Goal: Check status: Check status

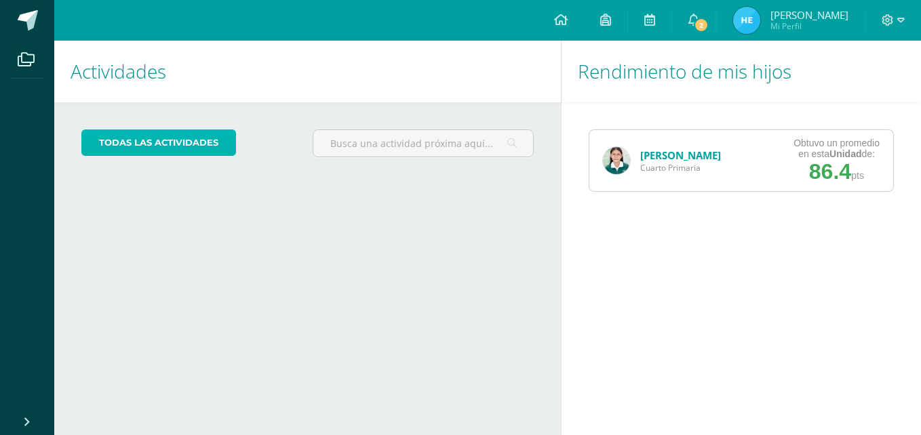
click at [169, 146] on link "todas las Actividades" at bounding box center [158, 143] width 155 height 26
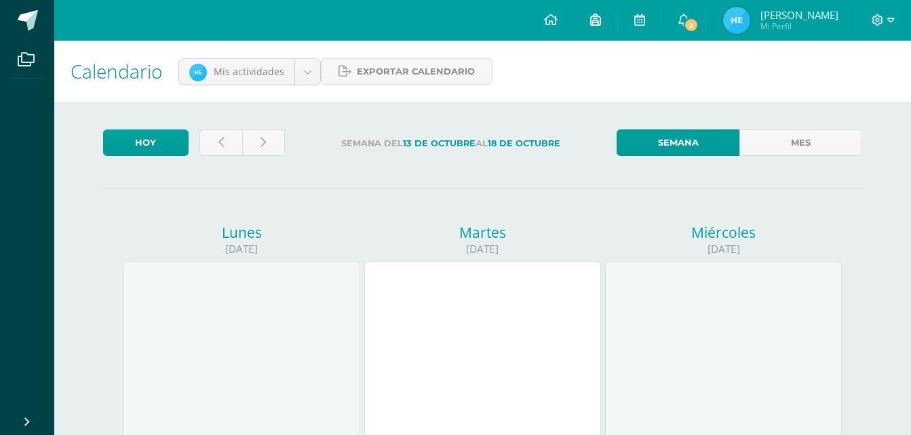
click at [599, 22] on icon at bounding box center [595, 20] width 11 height 12
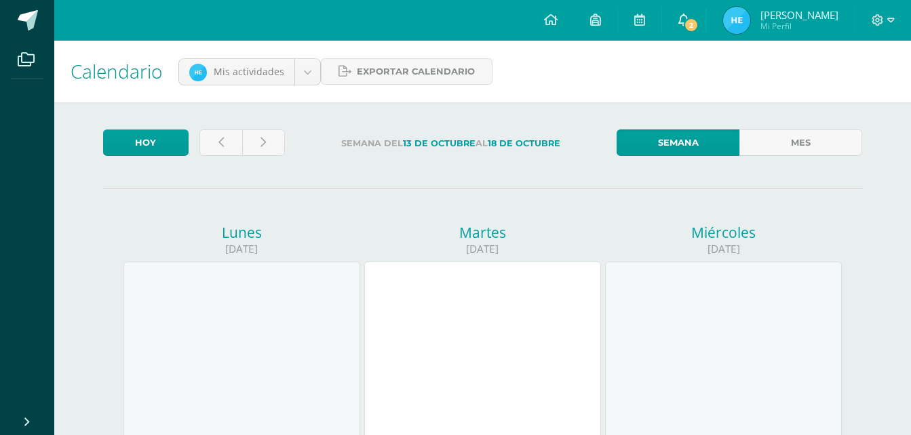
click at [689, 16] on icon at bounding box center [683, 20] width 11 height 12
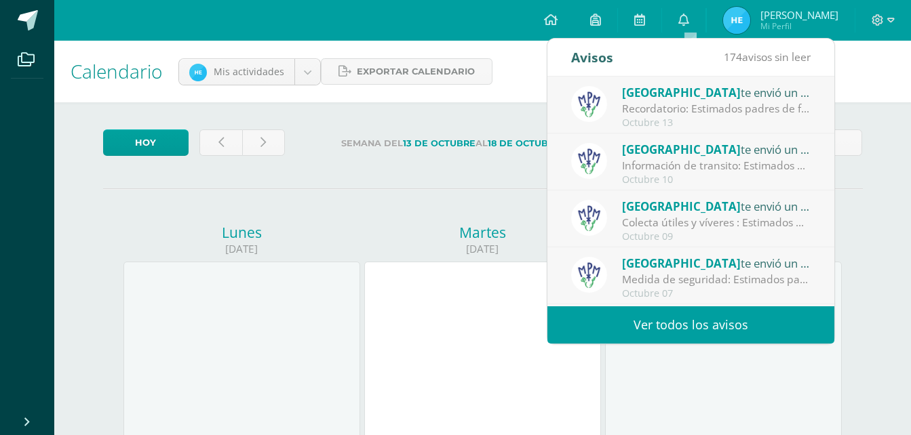
click at [486, 91] on div "Calendario Mis actividades Mis actividades Actividades de Katherine Hernández E…" at bounding box center [482, 72] width 856 height 62
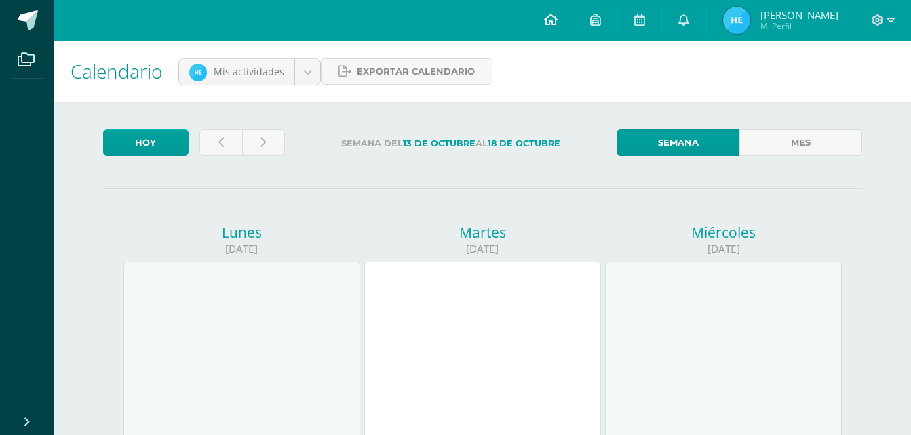
click at [555, 14] on icon at bounding box center [551, 20] width 14 height 12
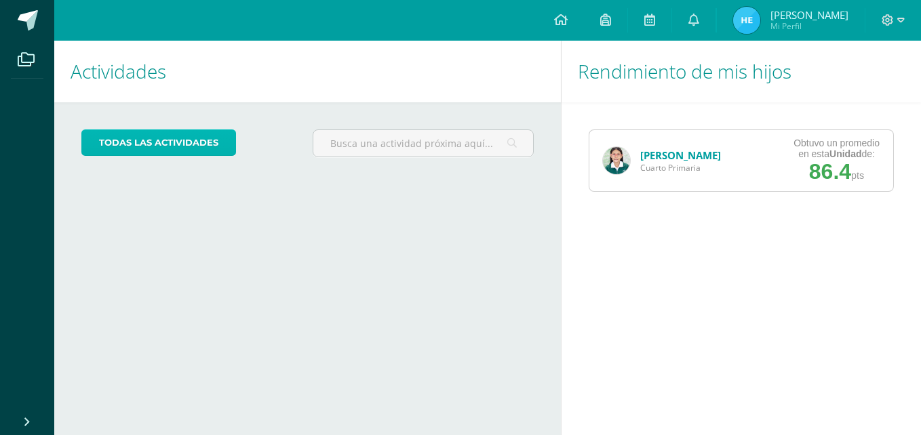
click at [187, 145] on link "todas las Actividades" at bounding box center [158, 143] width 155 height 26
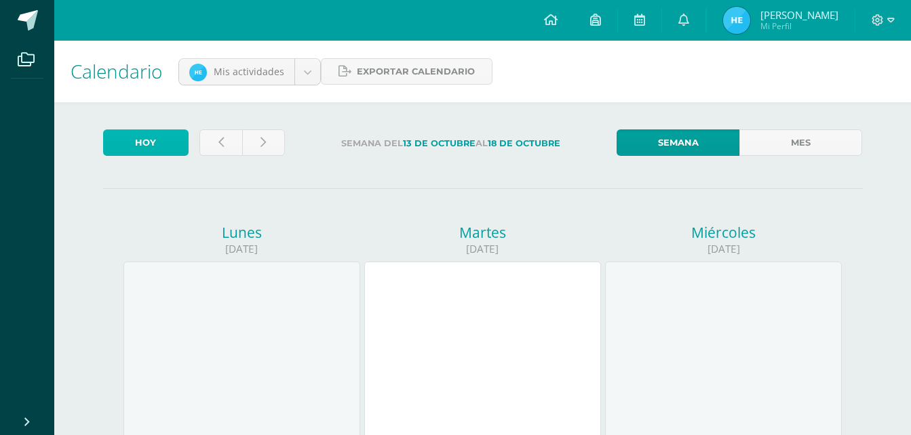
click at [153, 140] on link "Hoy" at bounding box center [145, 143] width 85 height 26
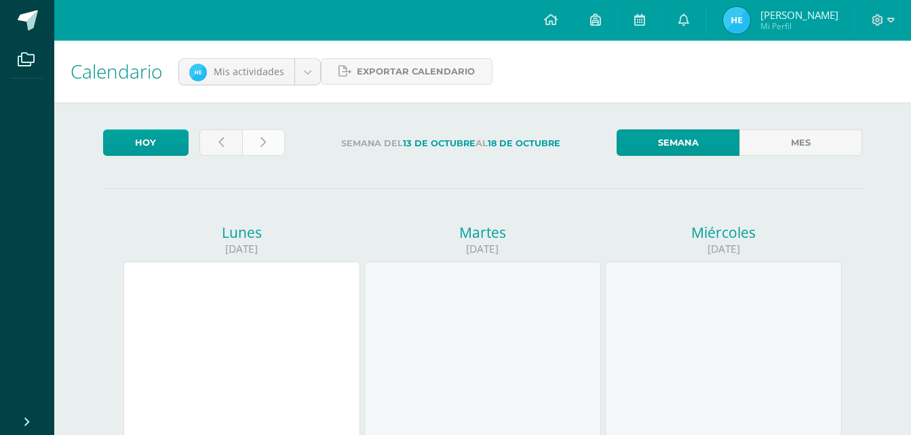
click at [265, 146] on icon at bounding box center [262, 143] width 5 height 12
click at [230, 140] on link at bounding box center [220, 143] width 43 height 26
click at [424, 80] on span "Exportar calendario" at bounding box center [416, 71] width 118 height 25
click at [689, 16] on icon at bounding box center [683, 20] width 11 height 12
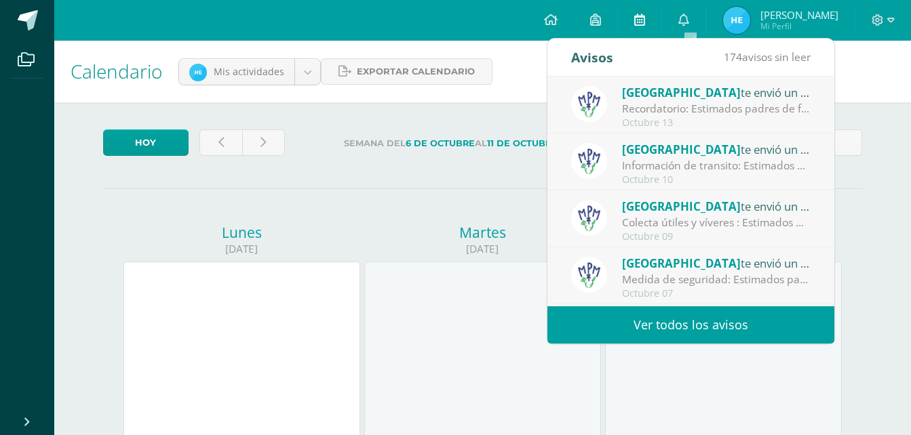
click at [645, 18] on icon at bounding box center [639, 20] width 11 height 12
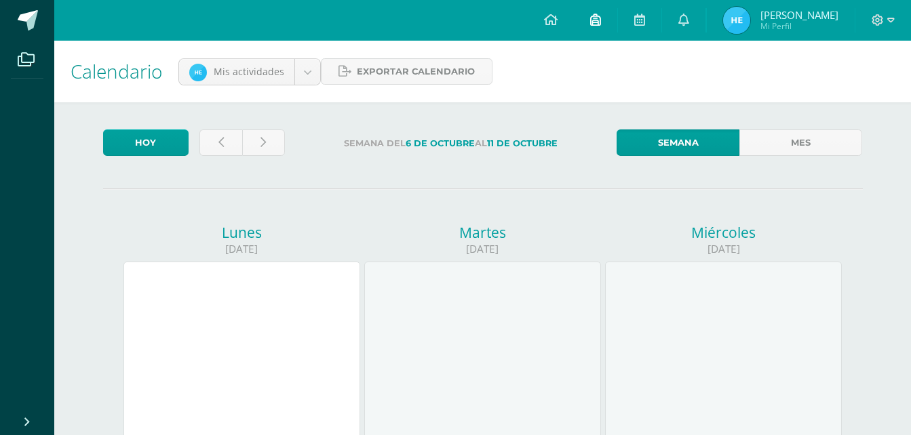
drag, startPoint x: 650, startPoint y: 18, endPoint x: 601, endPoint y: 16, distance: 48.9
click at [601, 0] on div "Configuración Cerrar sesión Heydy Karolina Mi Perfil Mis accesos directos Aún n…" at bounding box center [482, 0] width 856 height 0
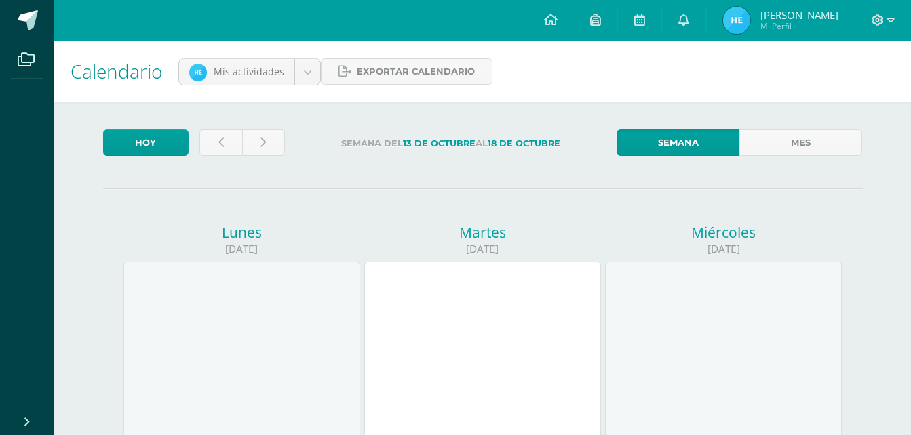
drag, startPoint x: 0, startPoint y: 0, endPoint x: 472, endPoint y: 202, distance: 513.4
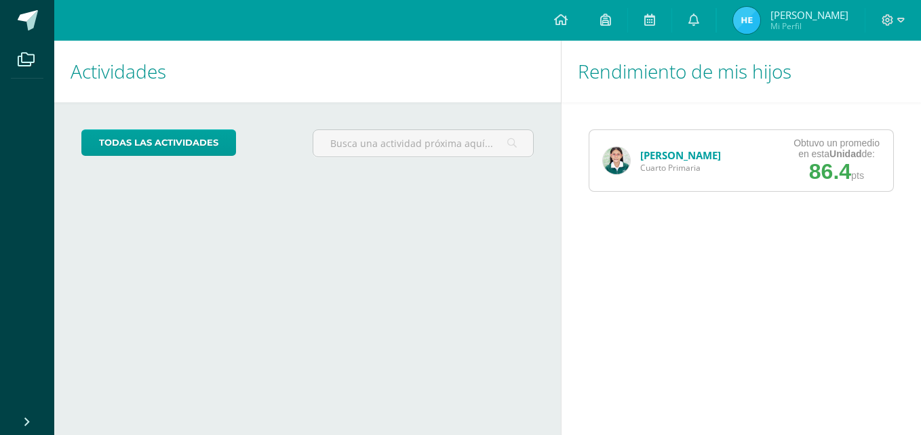
click at [822, 174] on span "86.4" at bounding box center [830, 171] width 42 height 24
click at [626, 149] on div "Katherine Hernández Cuarto Primaria" at bounding box center [661, 160] width 145 height 61
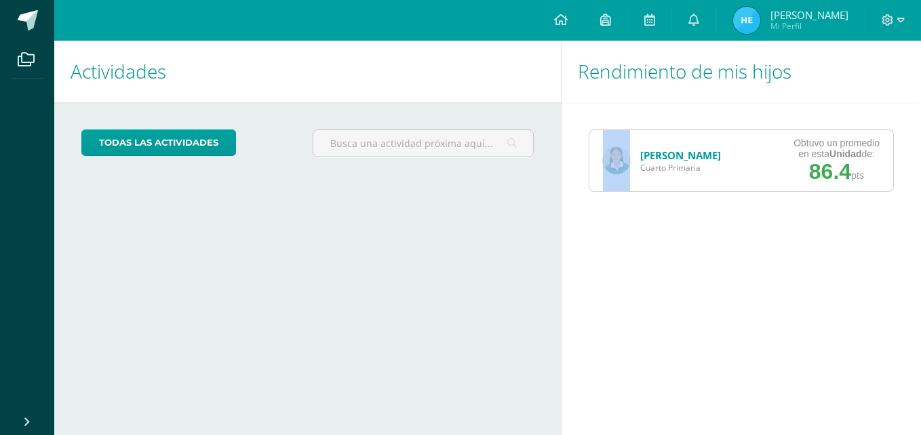
click at [626, 149] on div "Katherine Hernández Cuarto Primaria" at bounding box center [661, 160] width 145 height 61
drag, startPoint x: 626, startPoint y: 149, endPoint x: 665, endPoint y: 176, distance: 47.4
click at [665, 176] on div "Katherine Hernández Cuarto Primaria" at bounding box center [661, 160] width 145 height 61
drag, startPoint x: 665, startPoint y: 176, endPoint x: 665, endPoint y: 156, distance: 19.7
click at [665, 156] on div "Katherine Hernández Cuarto Primaria" at bounding box center [661, 160] width 145 height 61
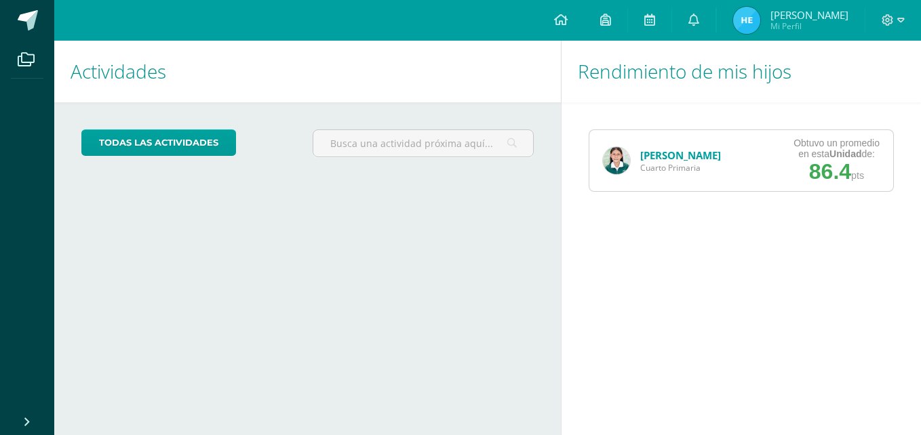
click at [665, 156] on link "[PERSON_NAME]" at bounding box center [680, 156] width 81 height 14
drag, startPoint x: 665, startPoint y: 156, endPoint x: 673, endPoint y: 112, distance: 44.8
click at [665, 156] on link "[PERSON_NAME]" at bounding box center [680, 156] width 81 height 14
click at [719, 164] on span "Cuarto Primaria" at bounding box center [680, 168] width 81 height 12
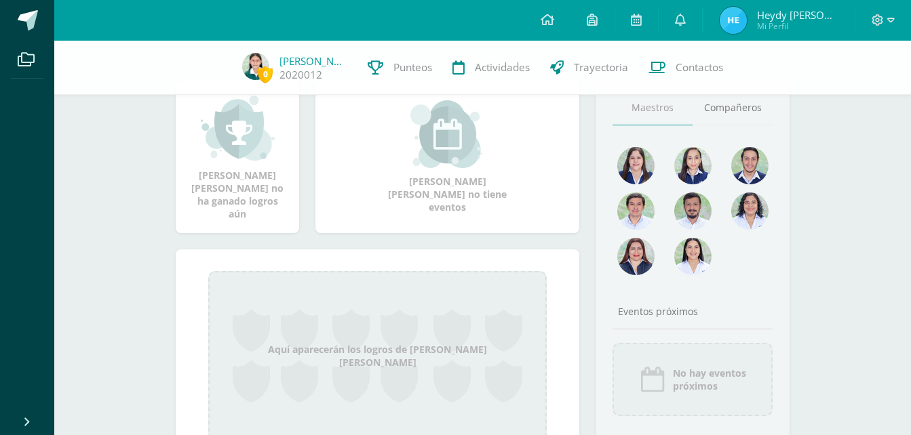
scroll to position [168, 0]
click at [704, 233] on span at bounding box center [692, 214] width 37 height 40
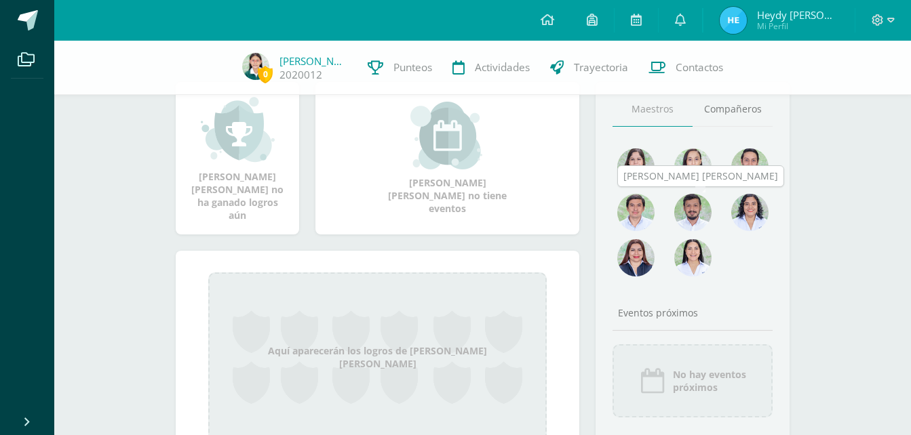
click at [704, 233] on span at bounding box center [692, 214] width 37 height 40
click at [674, 215] on span at bounding box center [692, 214] width 37 height 40
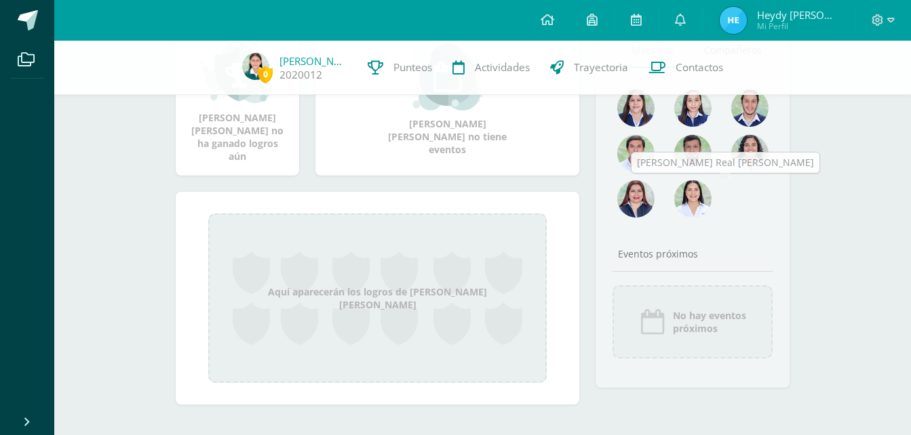
drag, startPoint x: 673, startPoint y: 215, endPoint x: 669, endPoint y: 315, distance: 99.8
click at [669, 315] on div "No hay eventos próximos" at bounding box center [692, 321] width 160 height 73
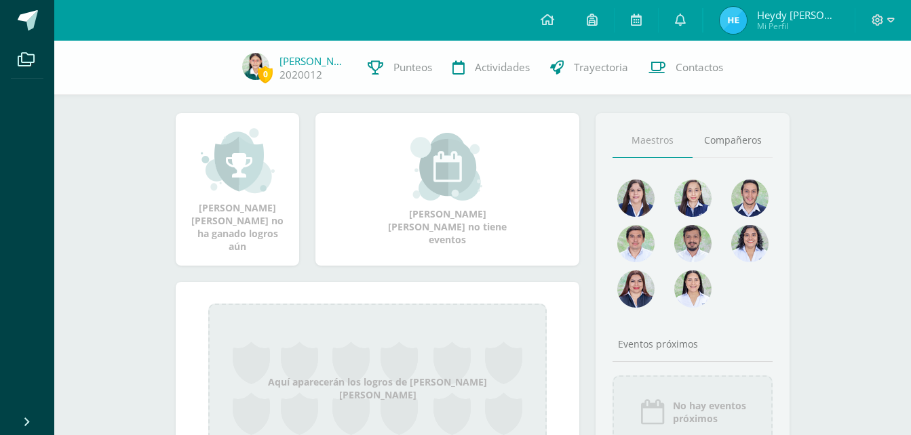
scroll to position [136, 0]
click at [652, 235] on img at bounding box center [635, 244] width 37 height 37
click at [734, 150] on link "Compañeros" at bounding box center [732, 141] width 80 height 35
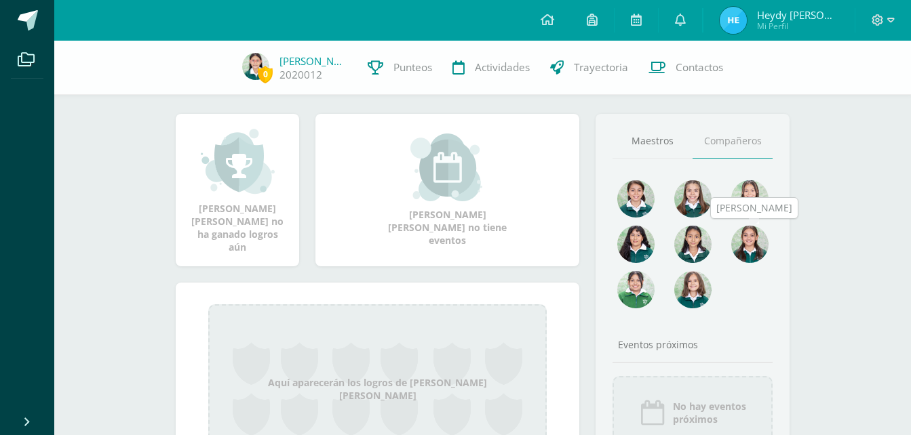
click at [748, 247] on img at bounding box center [749, 244] width 37 height 37
click at [644, 347] on div "Eventos próximos" at bounding box center [692, 344] width 160 height 13
click at [732, 212] on link at bounding box center [749, 200] width 37 height 40
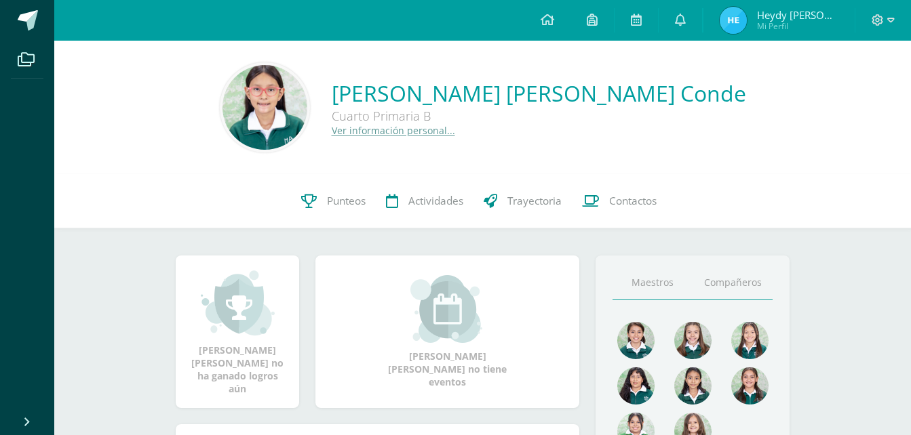
click at [647, 280] on link "Maestros" at bounding box center [652, 283] width 80 height 35
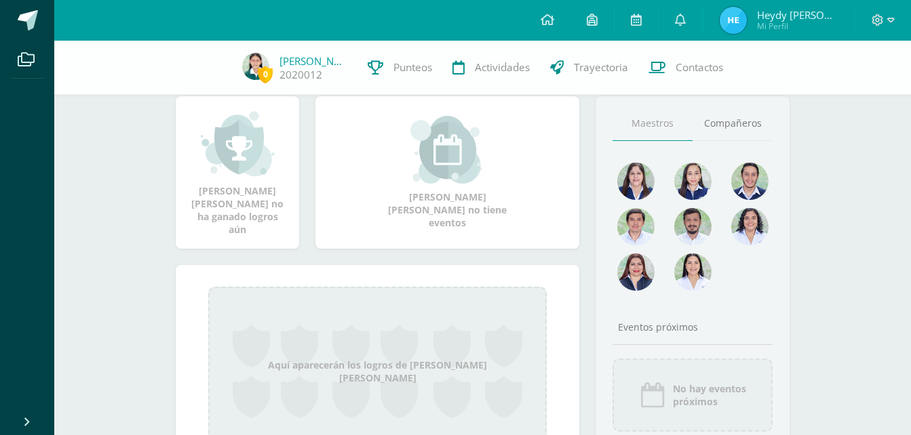
scroll to position [153, 0]
click at [449, 184] on img at bounding box center [447, 151] width 74 height 68
click at [223, 207] on div "Katherine Nicole no ha ganado logros aún" at bounding box center [237, 174] width 96 height 126
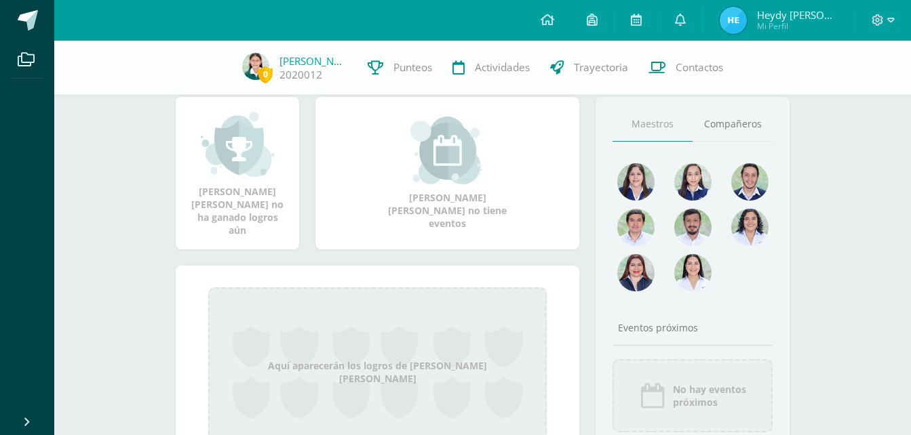
click at [522, 263] on div "Katherine Nicole no tiene eventos" at bounding box center [447, 181] width 280 height 169
click at [671, 191] on div at bounding box center [692, 185] width 57 height 45
drag, startPoint x: 671, startPoint y: 191, endPoint x: 637, endPoint y: 182, distance: 35.2
click at [637, 182] on div at bounding box center [692, 231] width 171 height 136
drag, startPoint x: 698, startPoint y: 251, endPoint x: 699, endPoint y: 289, distance: 38.0
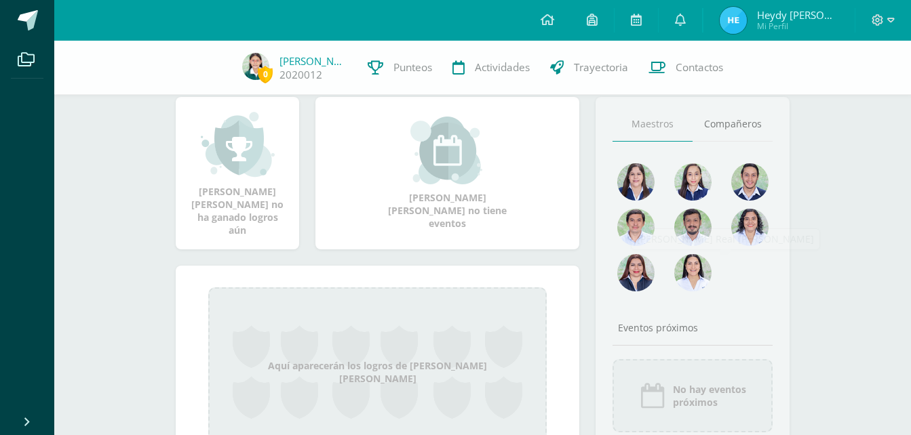
click at [699, 289] on img at bounding box center [692, 272] width 37 height 37
click at [654, 332] on div "Eventos próximos" at bounding box center [692, 327] width 160 height 13
click at [250, 59] on img at bounding box center [255, 66] width 27 height 27
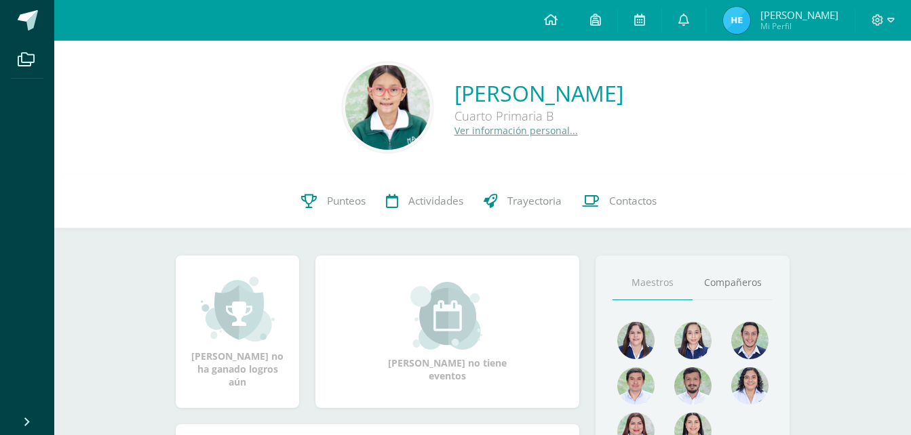
click at [345, 129] on img at bounding box center [387, 107] width 85 height 85
click at [405, 207] on link "Actividades" at bounding box center [425, 201] width 98 height 54
click at [336, 205] on span "Punteos" at bounding box center [346, 201] width 39 height 14
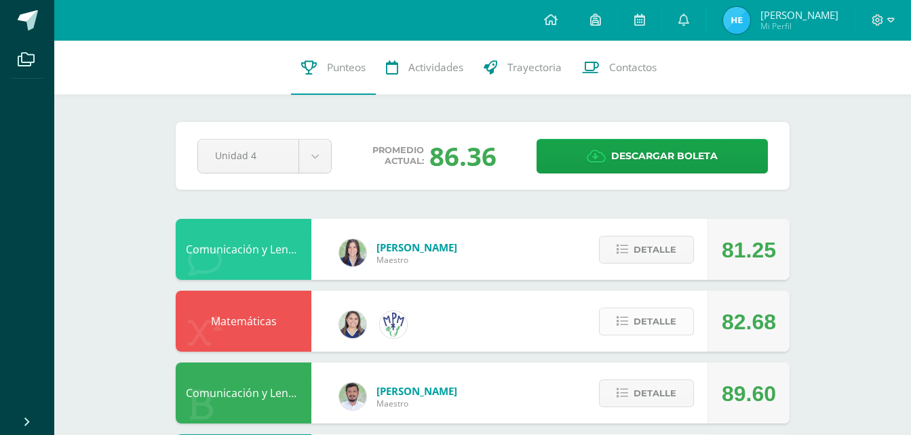
click at [628, 322] on icon at bounding box center [622, 322] width 12 height 12
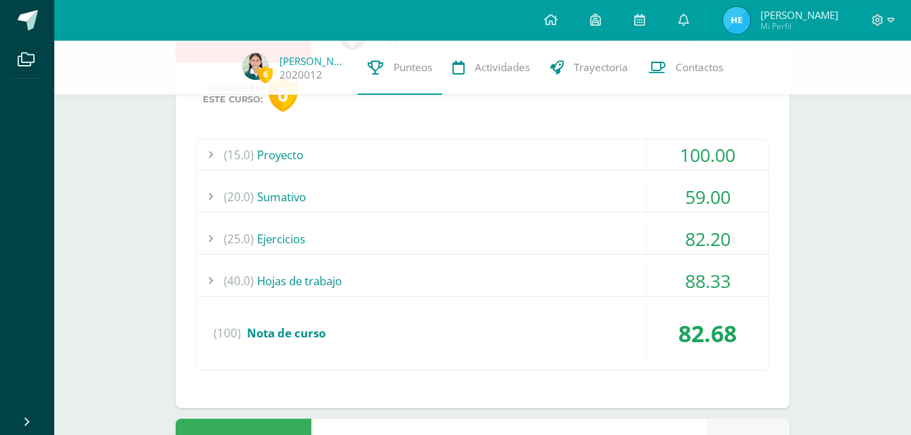
scroll to position [284, 0]
click at [554, 118] on div "Logros en este curso: 0 (15.0) Proyecto 100.00 Proyecto "Estadística"" at bounding box center [483, 234] width 614 height 345
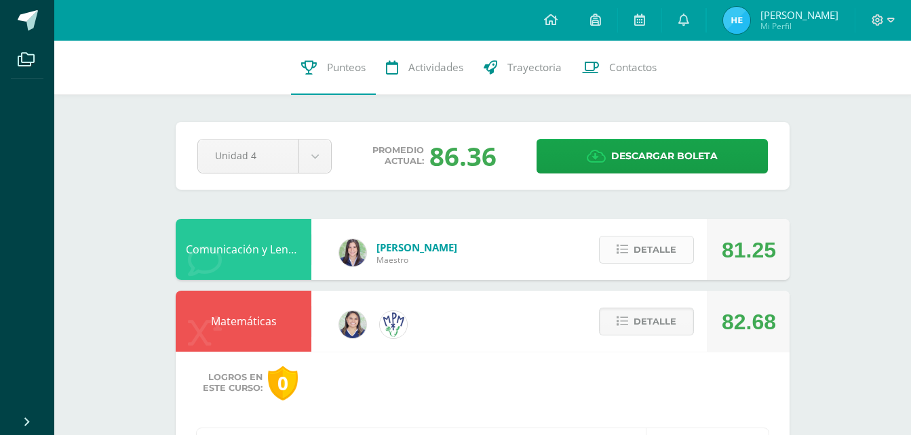
click at [644, 256] on span "Detalle" at bounding box center [654, 249] width 43 height 25
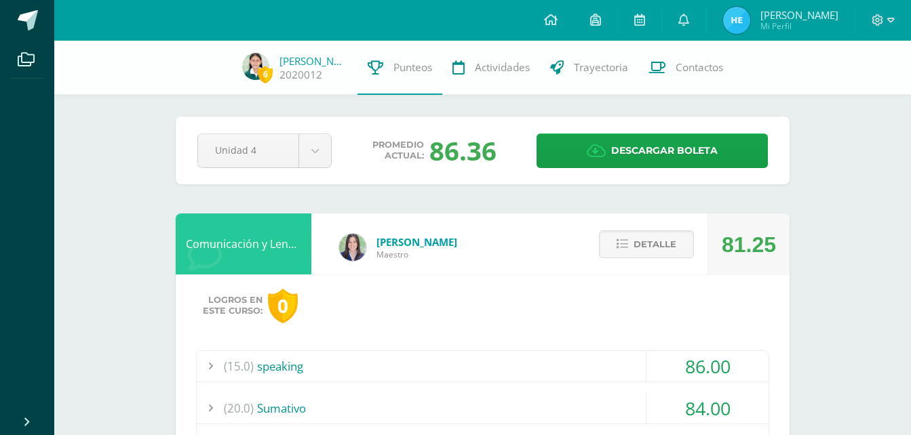
scroll to position [3, 0]
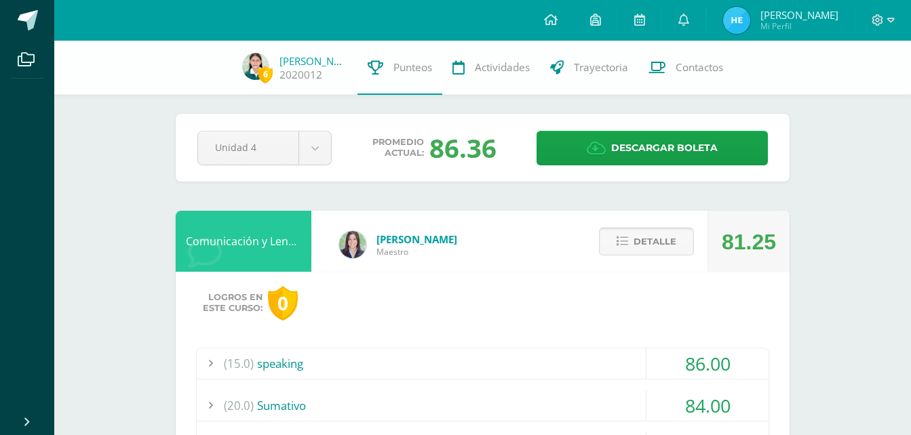
click at [646, 245] on span "Detalle" at bounding box center [654, 241] width 43 height 25
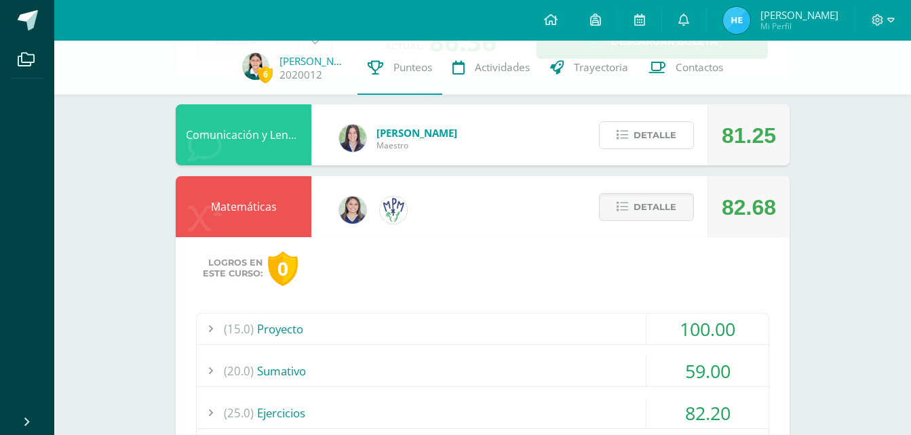
scroll to position [117, 0]
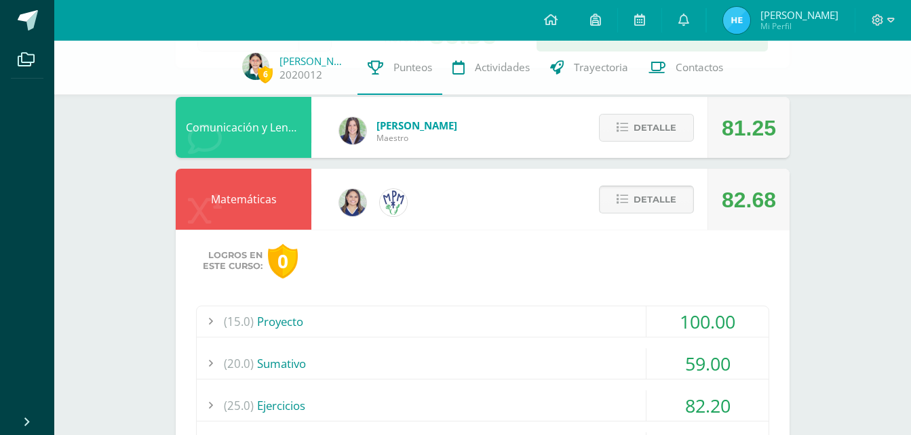
click at [637, 203] on span "Detalle" at bounding box center [654, 199] width 43 height 25
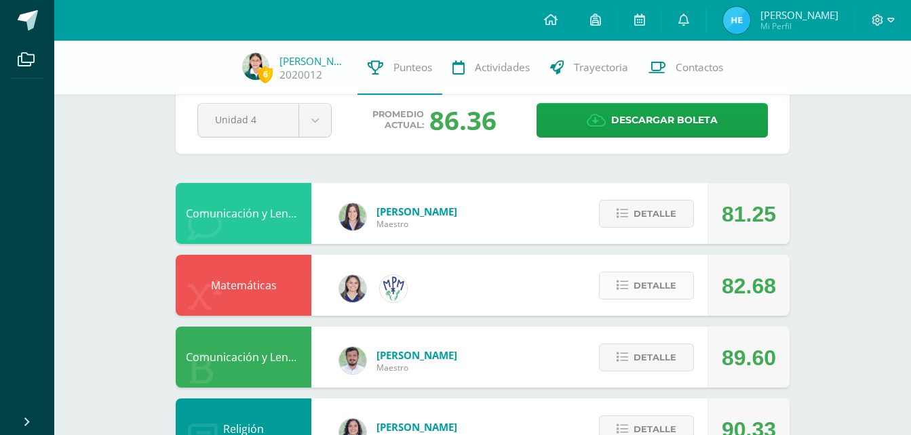
scroll to position [24, 0]
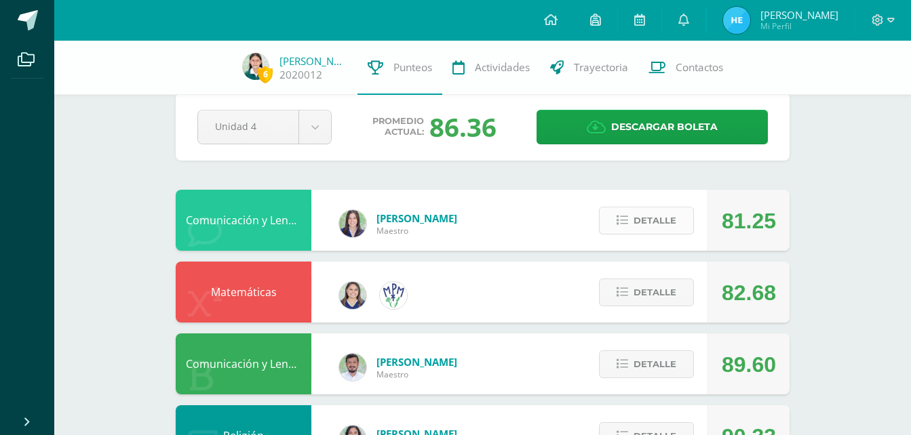
click at [655, 223] on span "Detalle" at bounding box center [654, 220] width 43 height 25
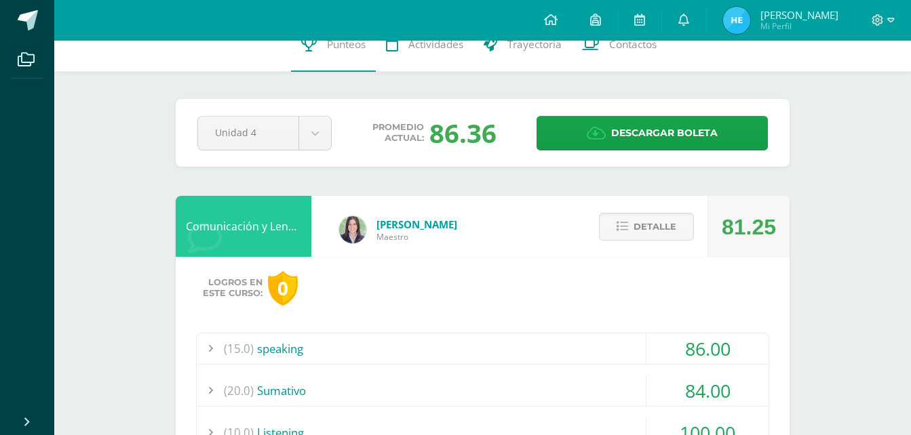
scroll to position [0, 0]
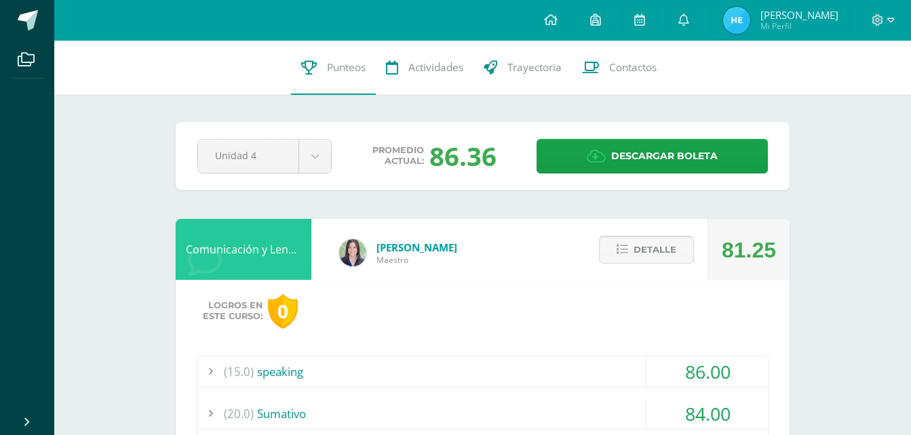
click at [691, 245] on button "Detalle" at bounding box center [646, 250] width 95 height 28
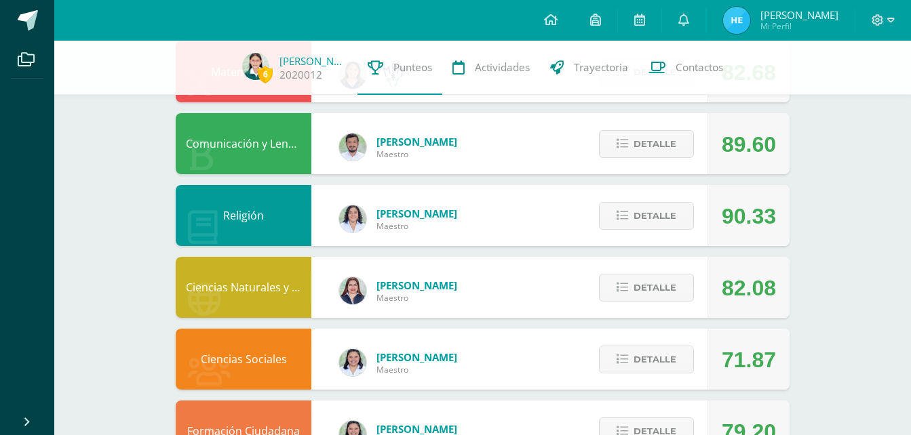
scroll to position [245, 0]
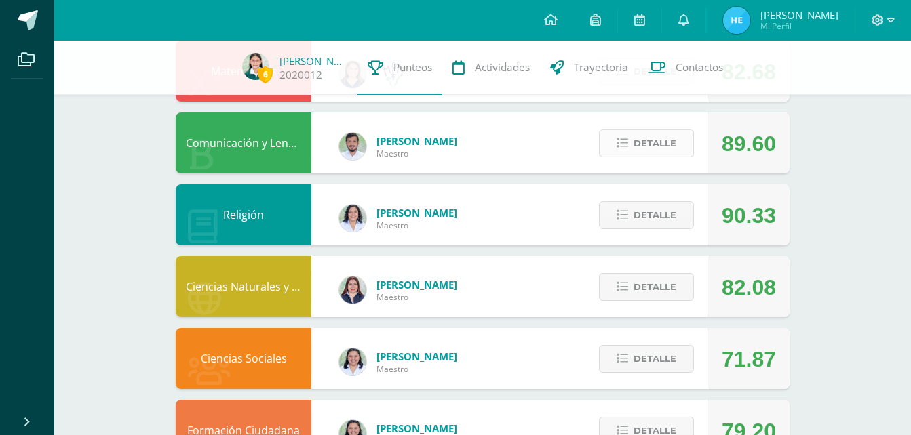
click at [639, 149] on span "Detalle" at bounding box center [654, 143] width 43 height 25
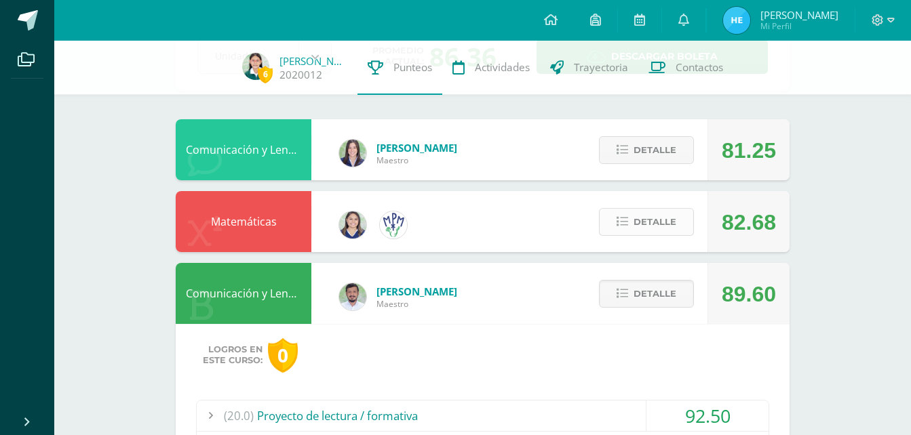
scroll to position [92, 0]
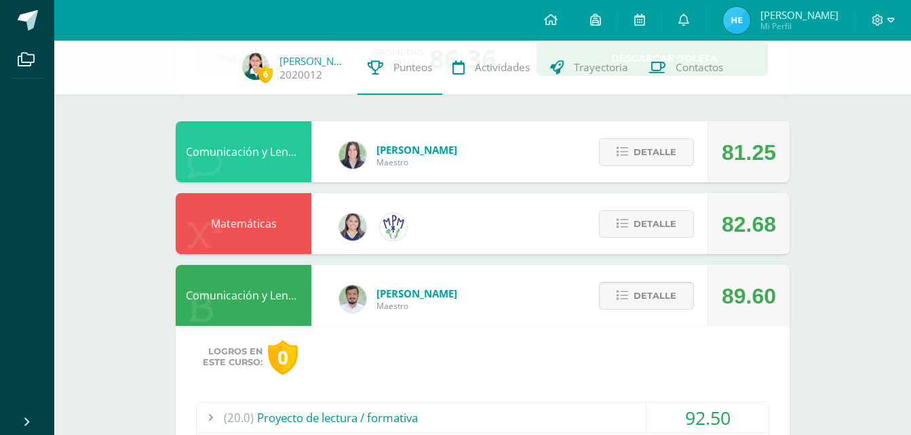
click at [648, 297] on span "Detalle" at bounding box center [654, 295] width 43 height 25
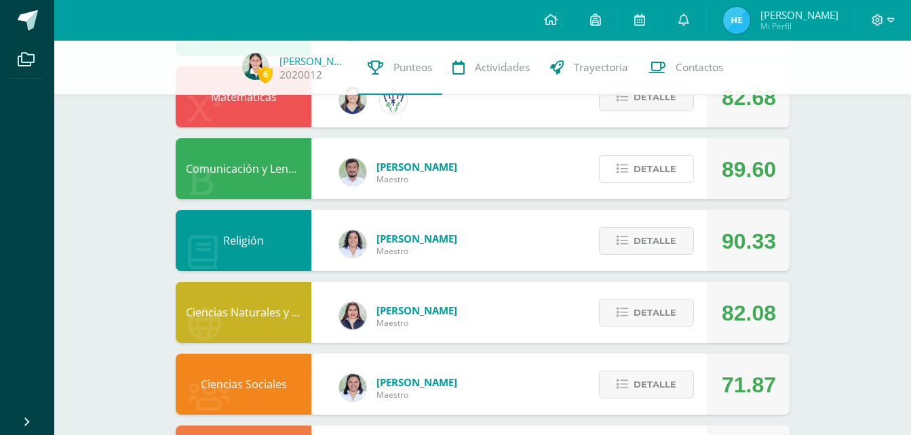
scroll to position [220, 0]
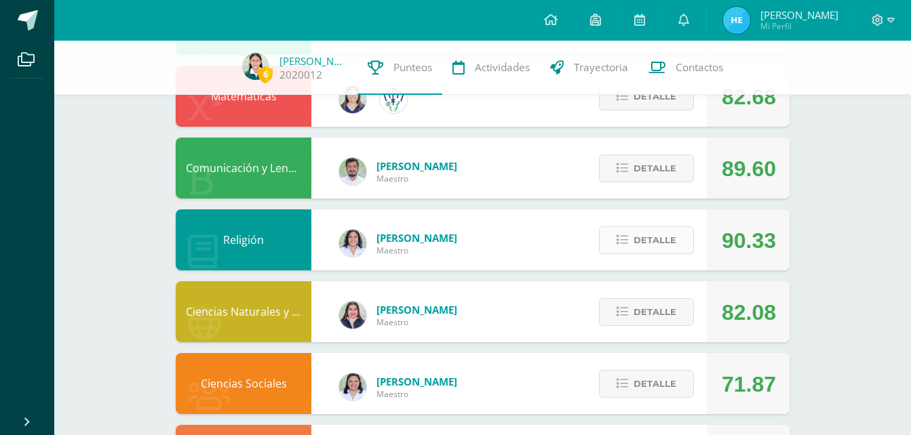
click at [646, 249] on span "Detalle" at bounding box center [654, 240] width 43 height 25
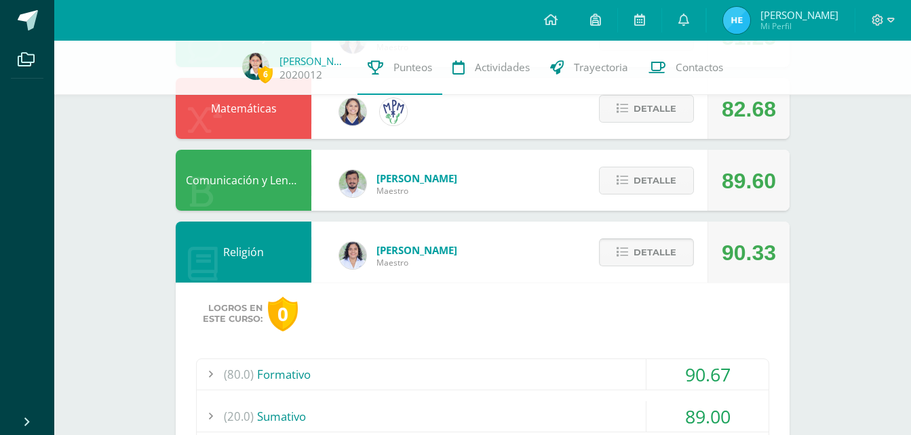
scroll to position [207, 0]
click at [663, 248] on span "Detalle" at bounding box center [654, 253] width 43 height 25
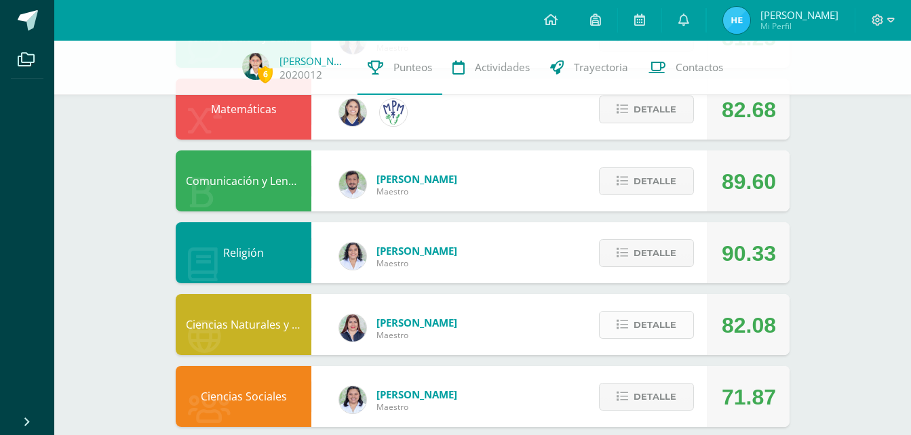
click at [648, 330] on span "Detalle" at bounding box center [654, 325] width 43 height 25
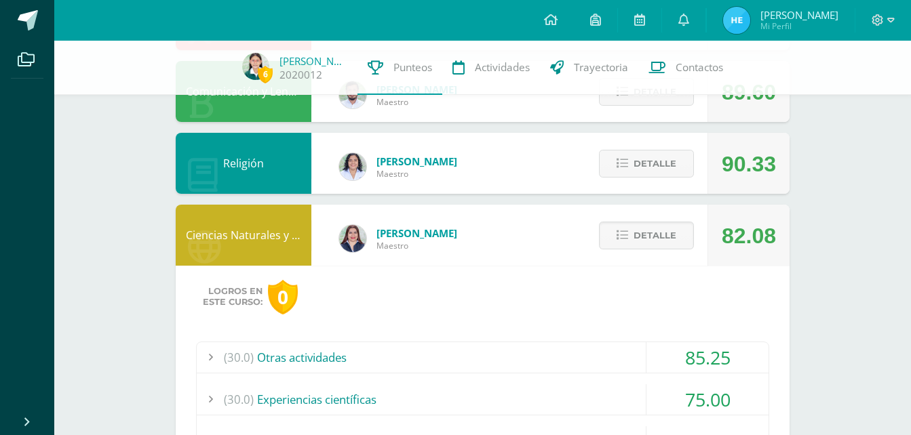
scroll to position [297, 0]
click at [653, 229] on span "Detalle" at bounding box center [654, 234] width 43 height 25
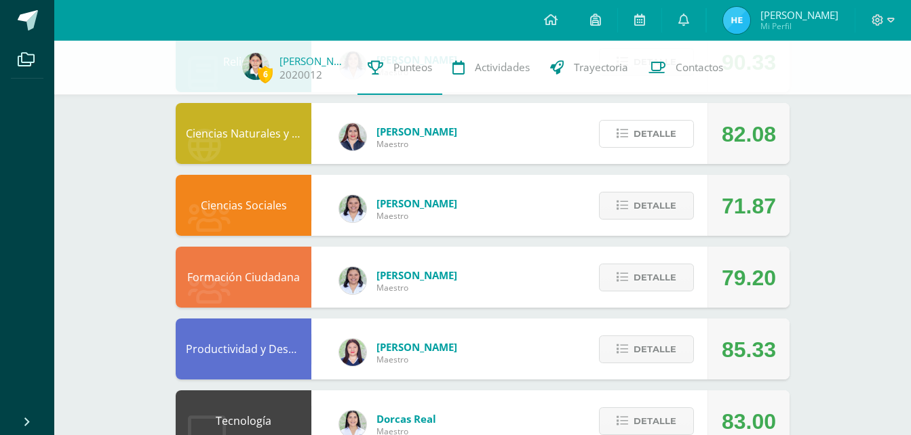
scroll to position [399, 0]
click at [660, 213] on span "Detalle" at bounding box center [654, 205] width 43 height 25
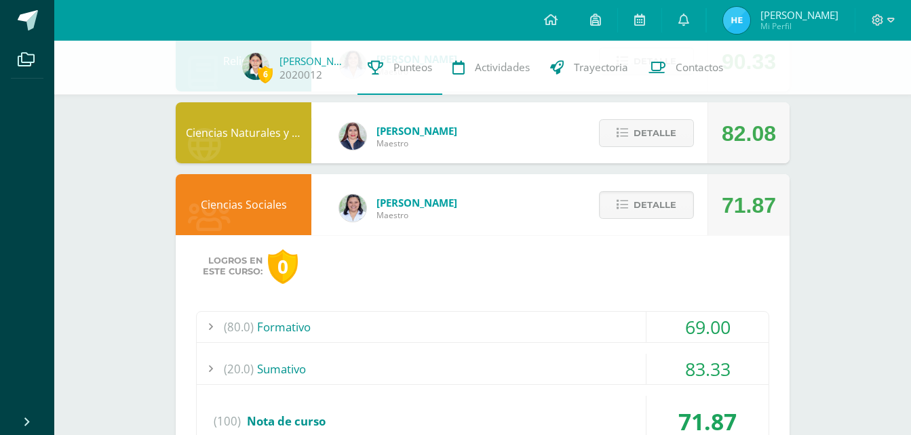
click at [502, 189] on div "Ciencias Sociales [PERSON_NAME] 71.87 [GEOGRAPHIC_DATA] Logros en este curso: 0…" at bounding box center [483, 335] width 614 height 322
click at [624, 207] on icon at bounding box center [622, 205] width 12 height 12
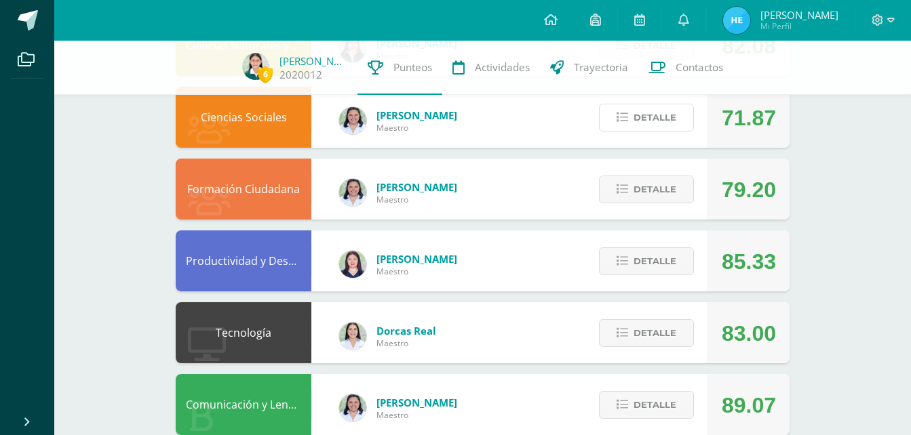
scroll to position [496, 0]
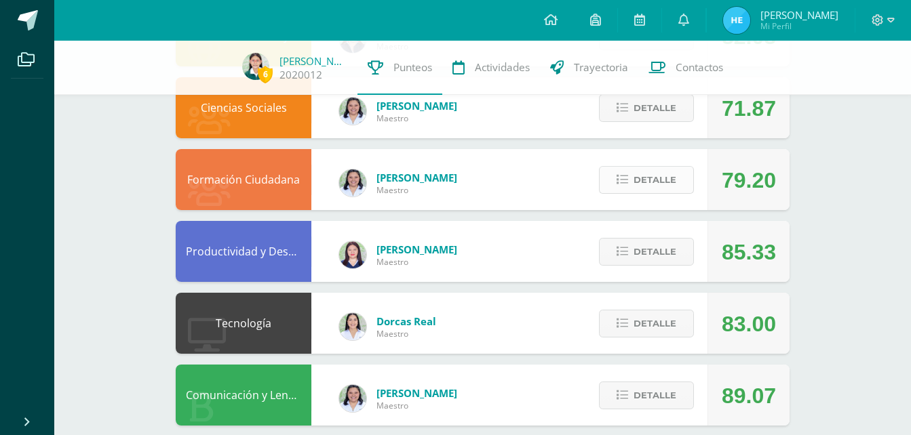
click at [673, 177] on span "Detalle" at bounding box center [654, 179] width 43 height 25
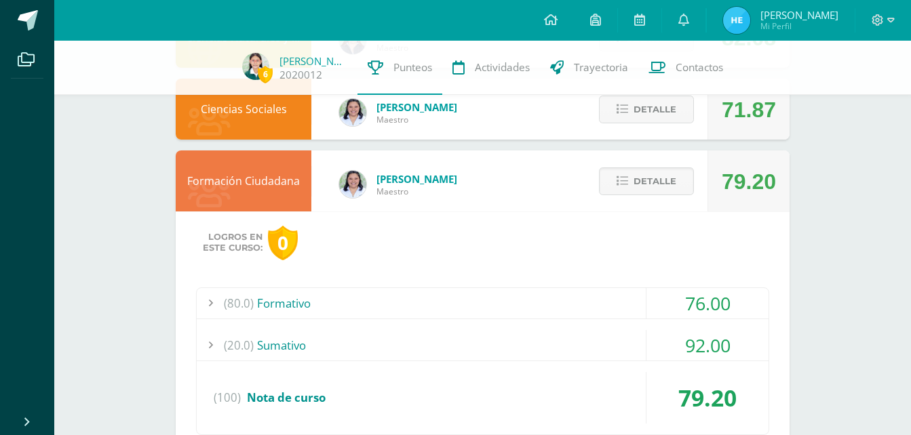
scroll to position [494, 0]
click at [646, 183] on span "Detalle" at bounding box center [654, 182] width 43 height 25
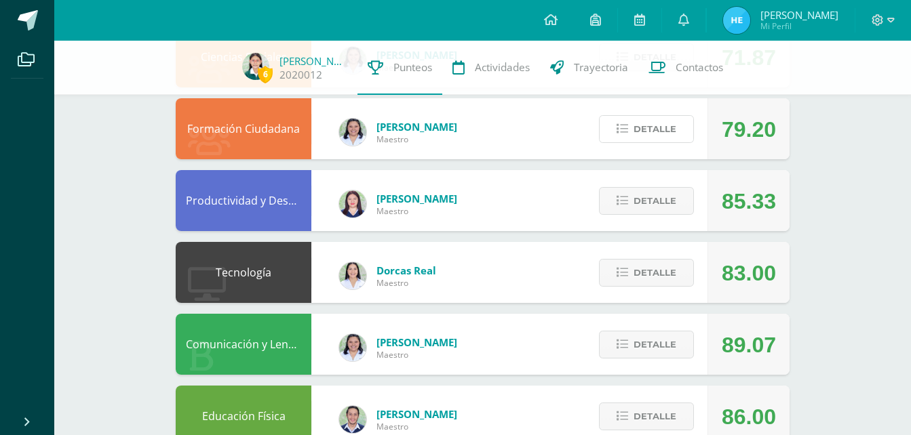
scroll to position [549, 0]
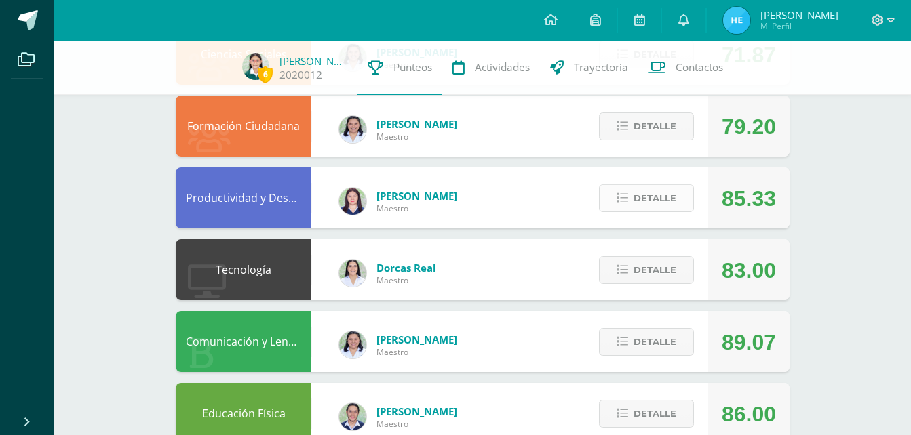
click at [639, 196] on span "Detalle" at bounding box center [654, 198] width 43 height 25
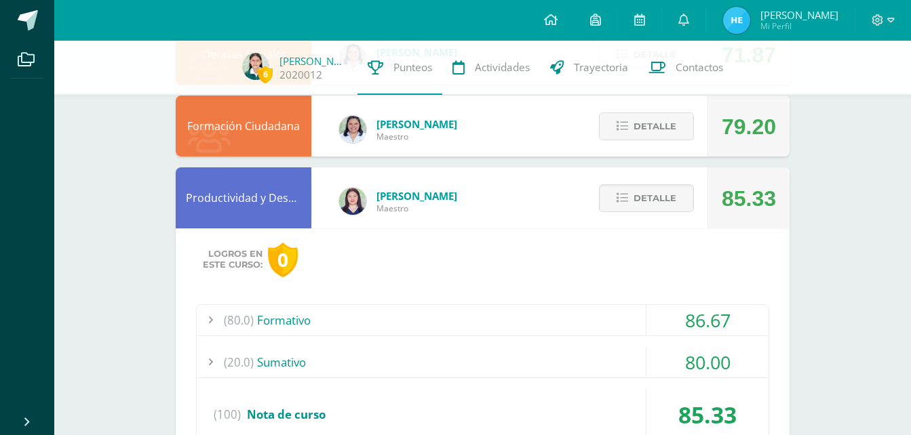
click at [559, 198] on div "Productividad y Desarrollo [PERSON_NAME] 85.33 [GEOGRAPHIC_DATA] Logros en este…" at bounding box center [483, 328] width 614 height 322
click at [620, 199] on icon at bounding box center [622, 199] width 12 height 12
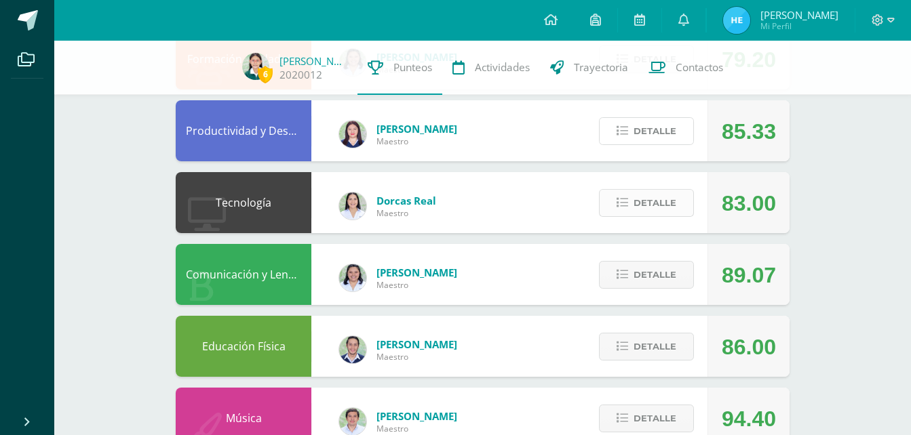
scroll to position [618, 0]
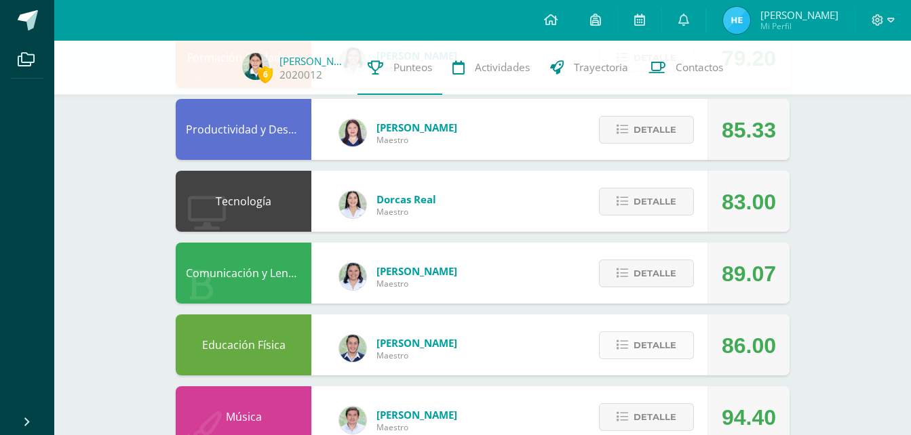
click at [648, 349] on span "Detalle" at bounding box center [654, 345] width 43 height 25
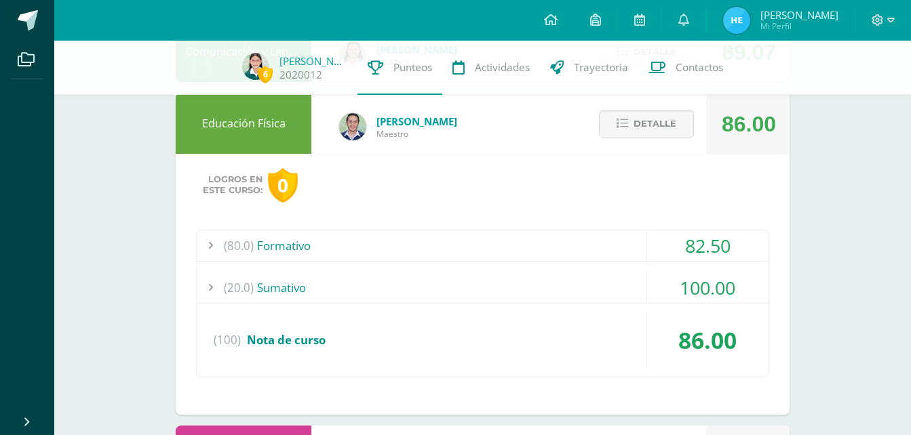
scroll to position [840, 0]
click at [659, 117] on span "Detalle" at bounding box center [654, 123] width 43 height 25
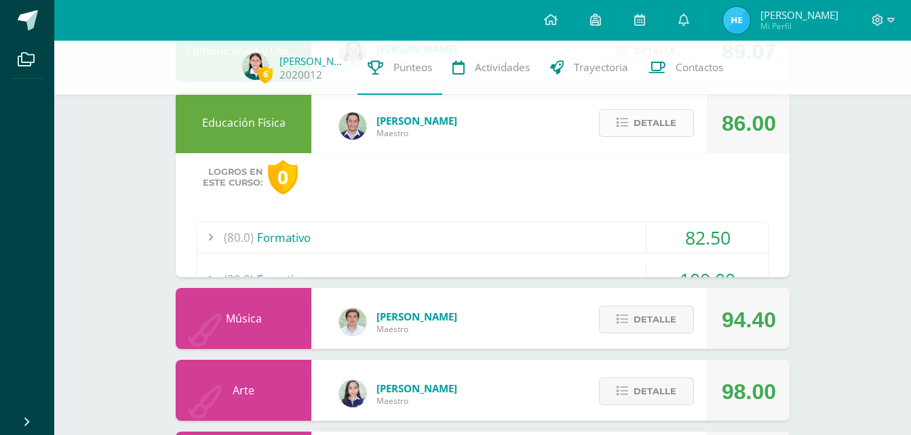
scroll to position [801, 0]
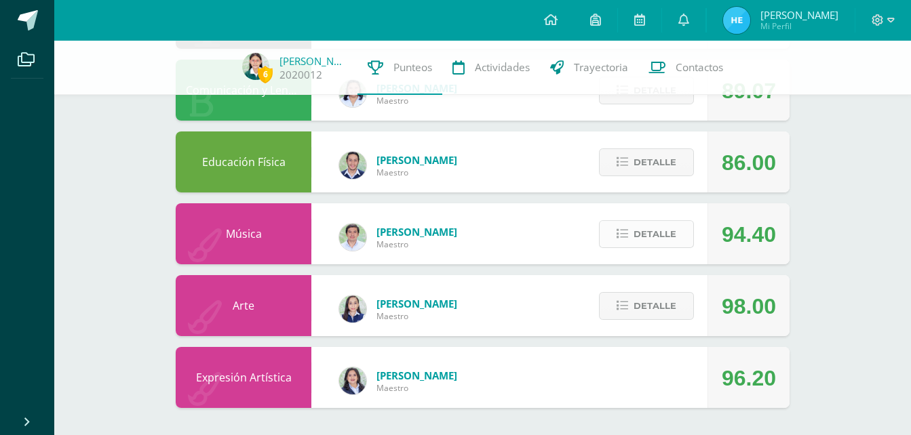
click at [636, 227] on span "Detalle" at bounding box center [654, 234] width 43 height 25
click at [636, 227] on button "Detalle" at bounding box center [646, 234] width 95 height 28
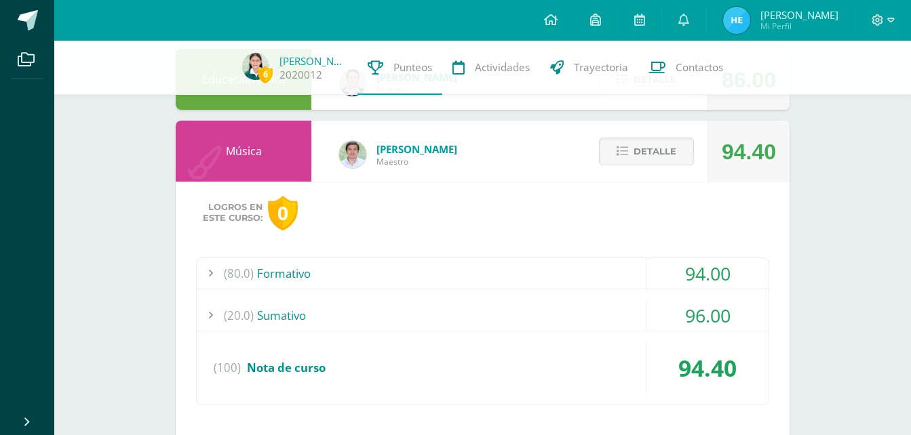
scroll to position [1062, 0]
